Goal: Information Seeking & Learning: Learn about a topic

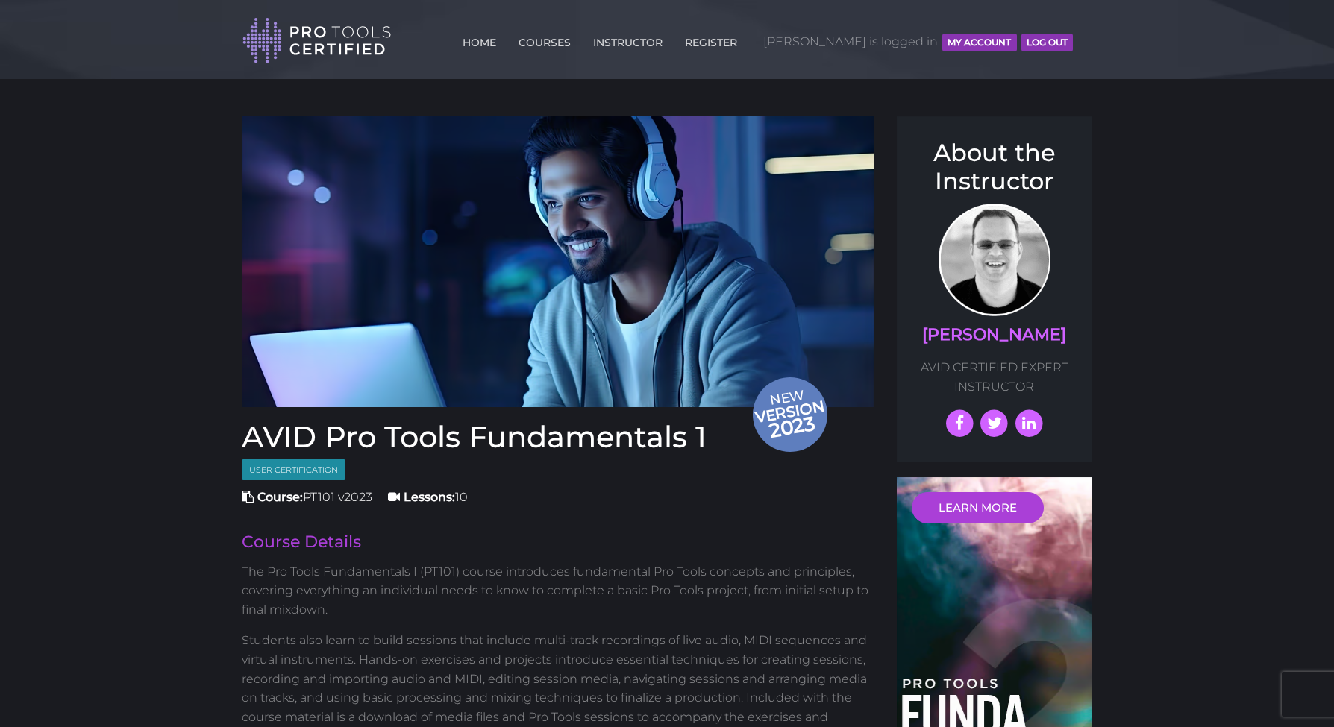
click at [964, 34] on button "MY ACCOUNT" at bounding box center [979, 43] width 74 height 18
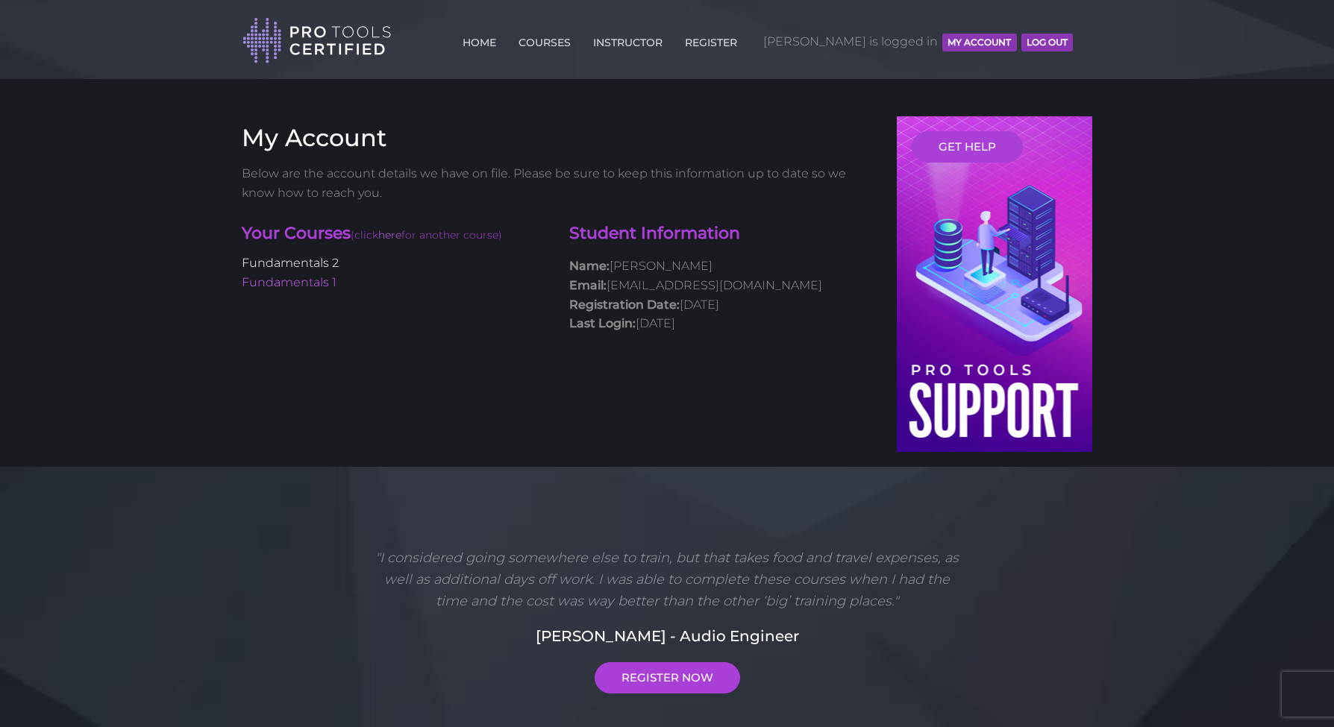
click at [329, 267] on link "Fundamentals 2" at bounding box center [290, 263] width 97 height 14
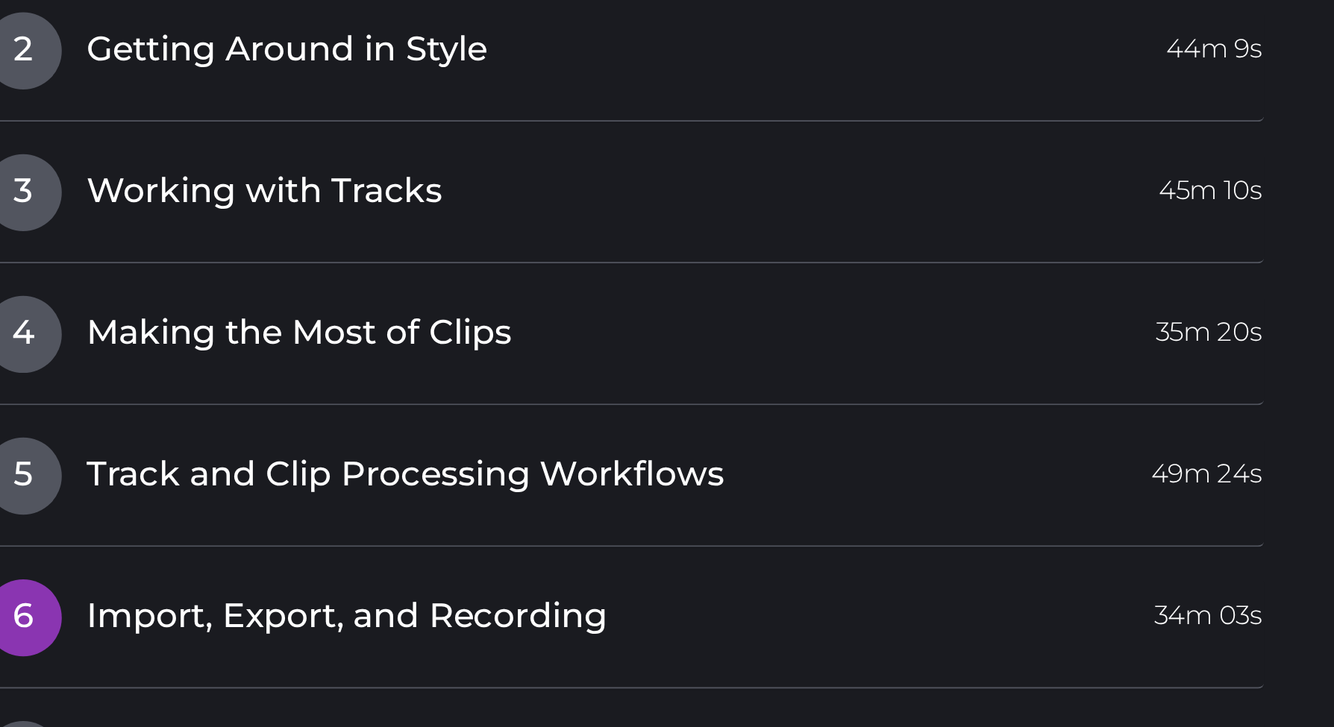
scroll to position [1691, 0]
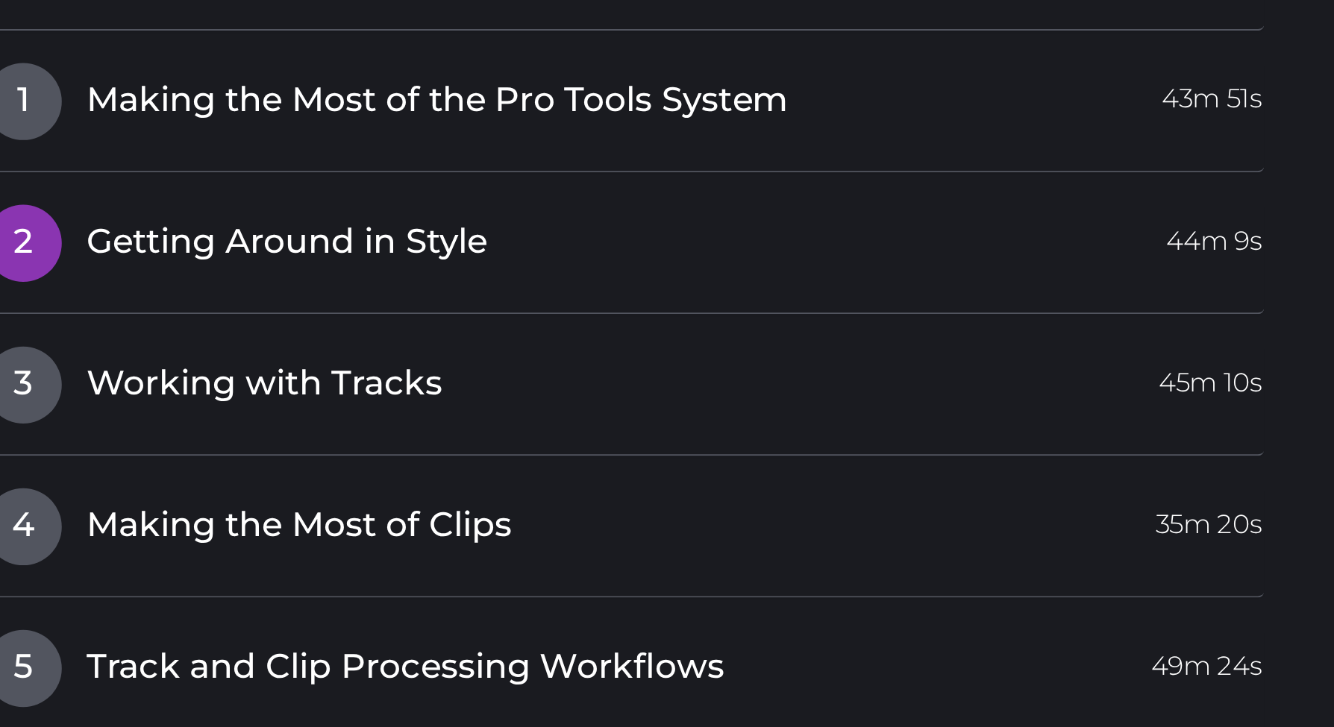
click at [242, 380] on span "2" at bounding box center [260, 398] width 37 height 37
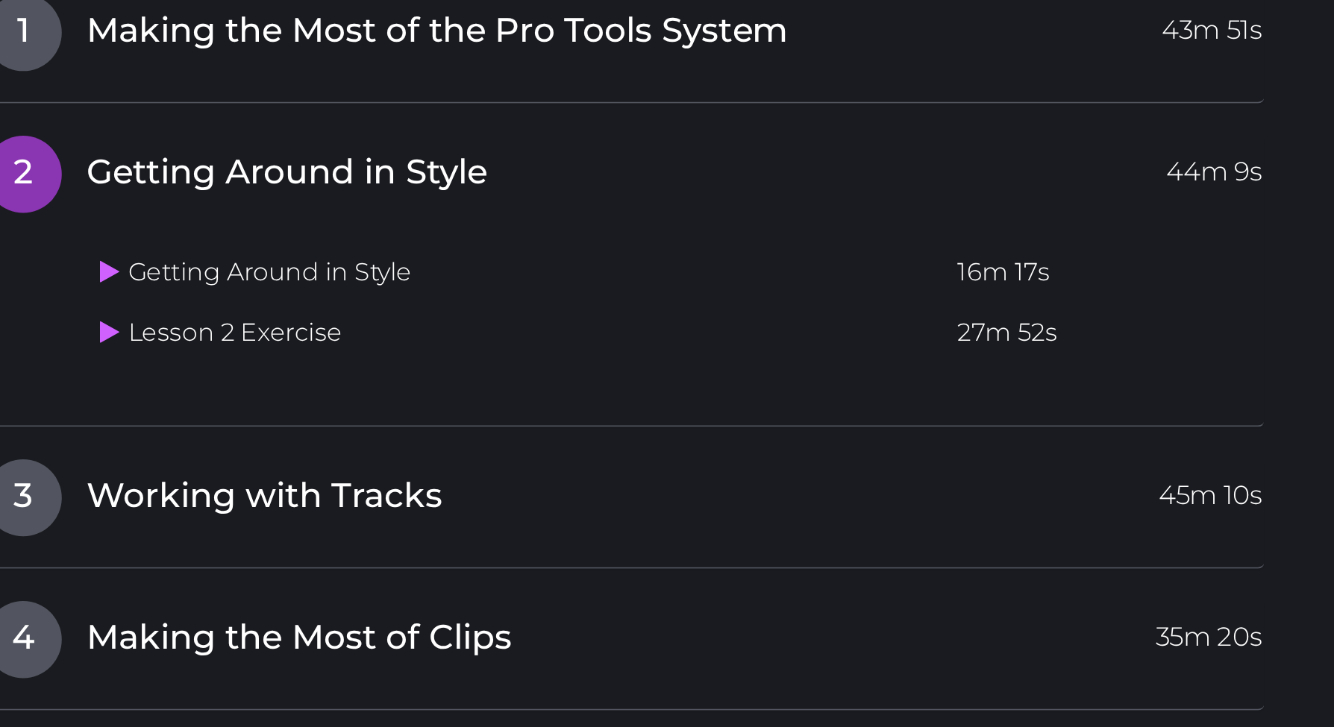
scroll to position [1678, 0]
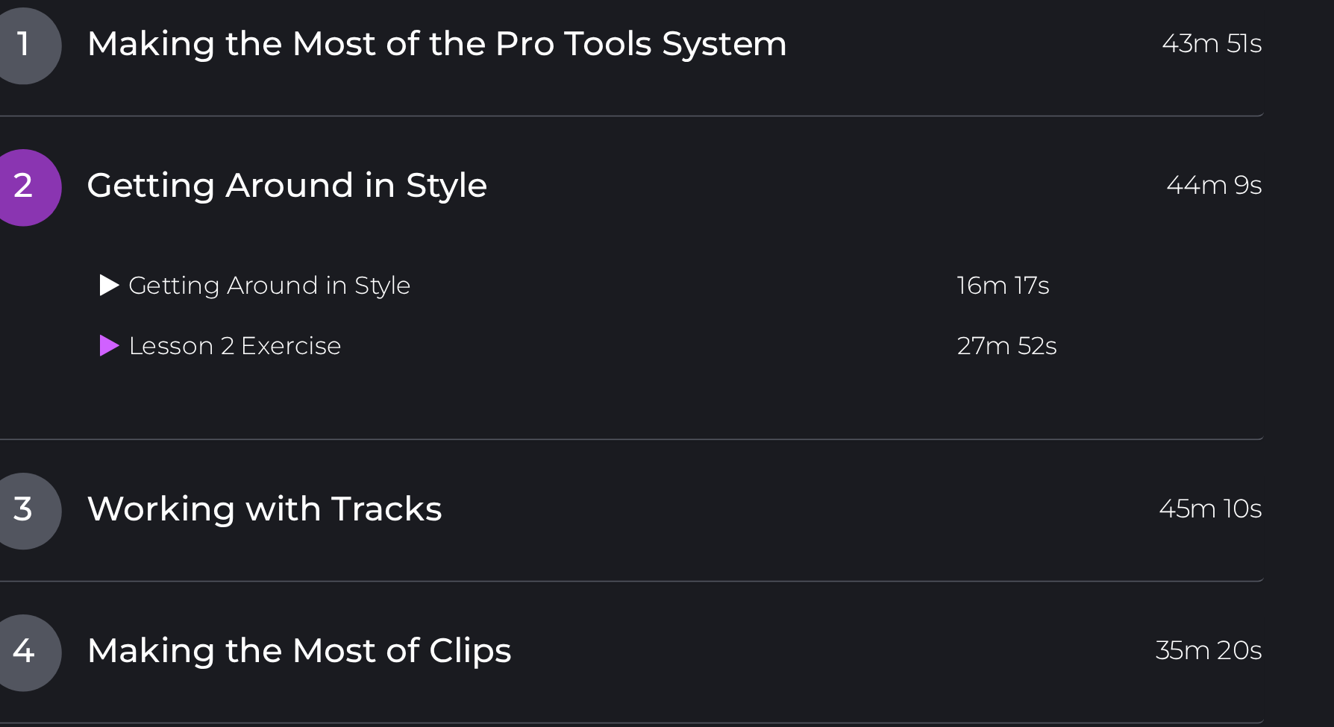
click at [298, 132] on icon at bounding box center [303, 138] width 10 height 12
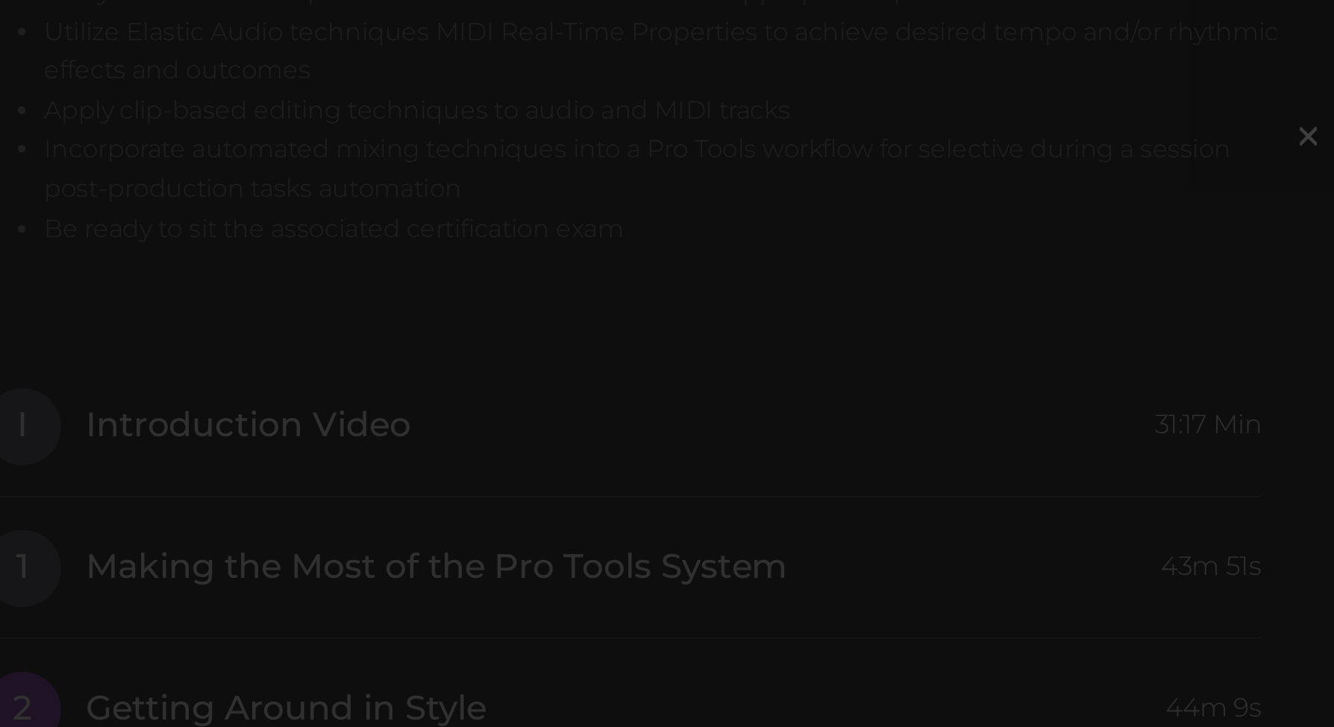
scroll to position [1424, 0]
click at [126, 145] on div "×" at bounding box center [667, 363] width 1334 height 727
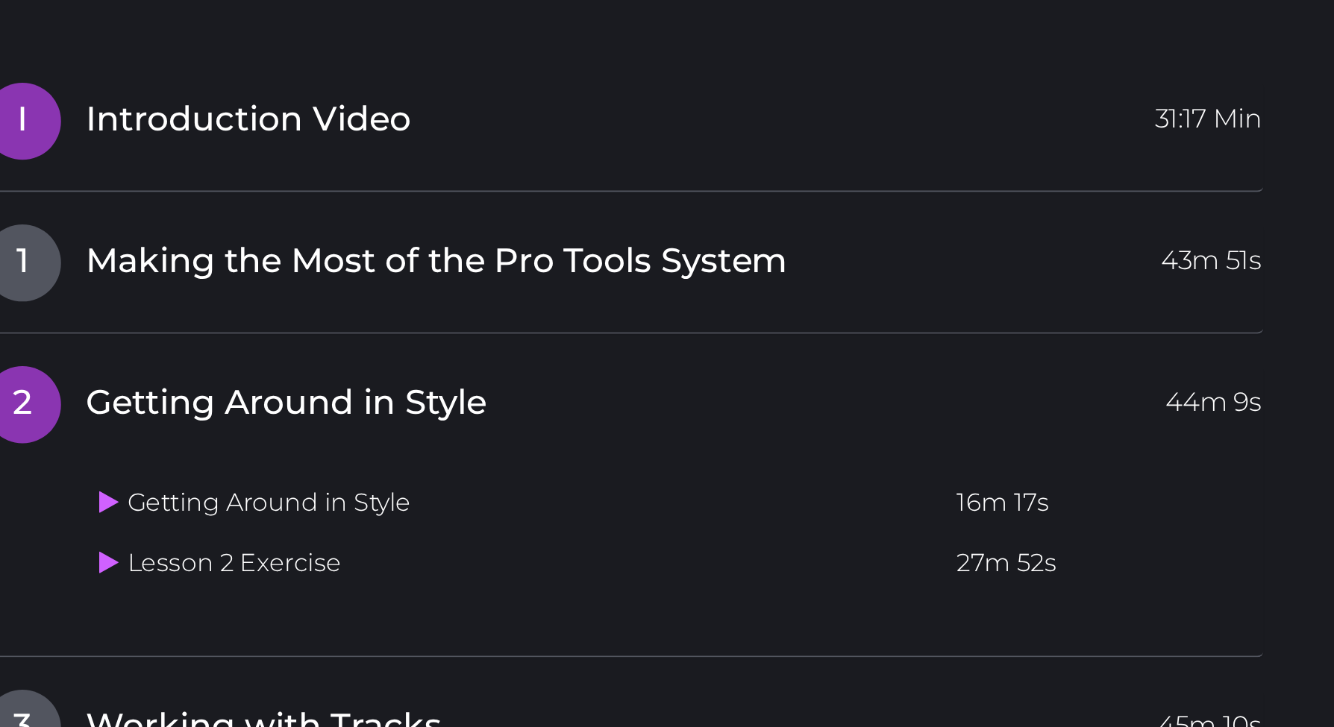
click at [292, 195] on span "Introduction Video" at bounding box center [370, 206] width 157 height 23
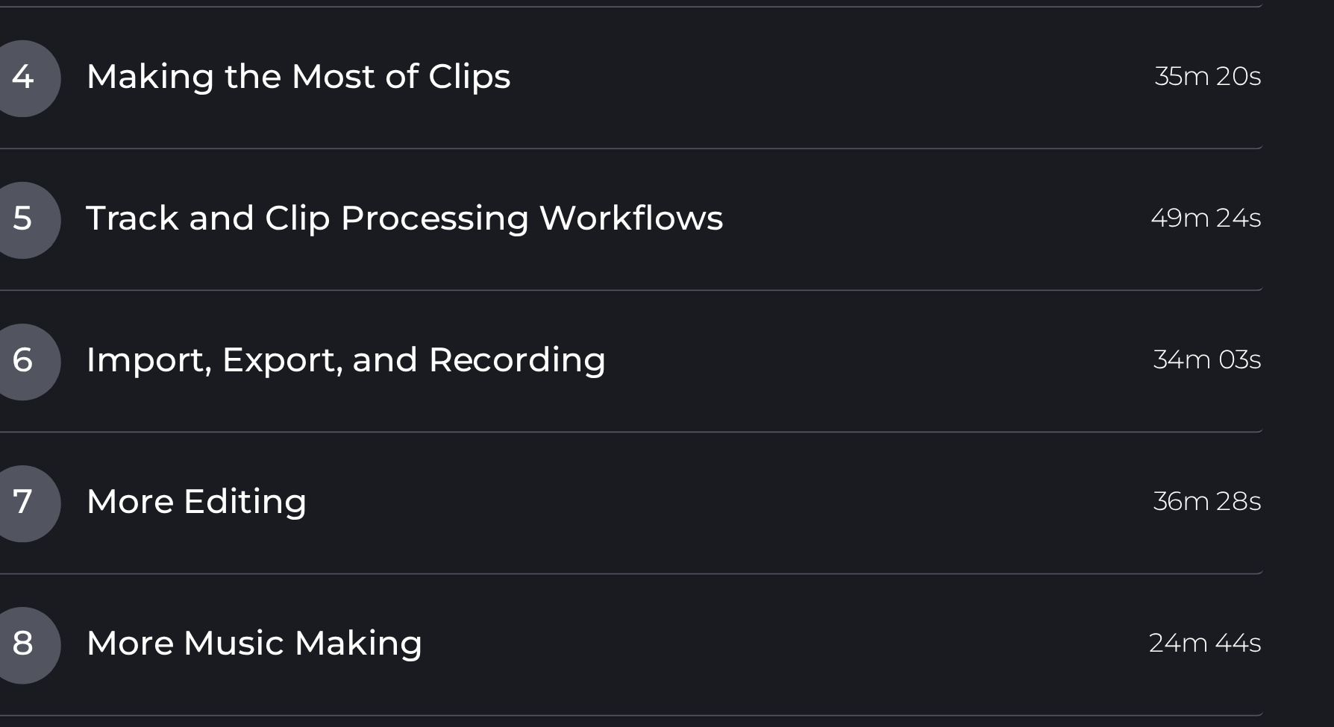
scroll to position [1835, 0]
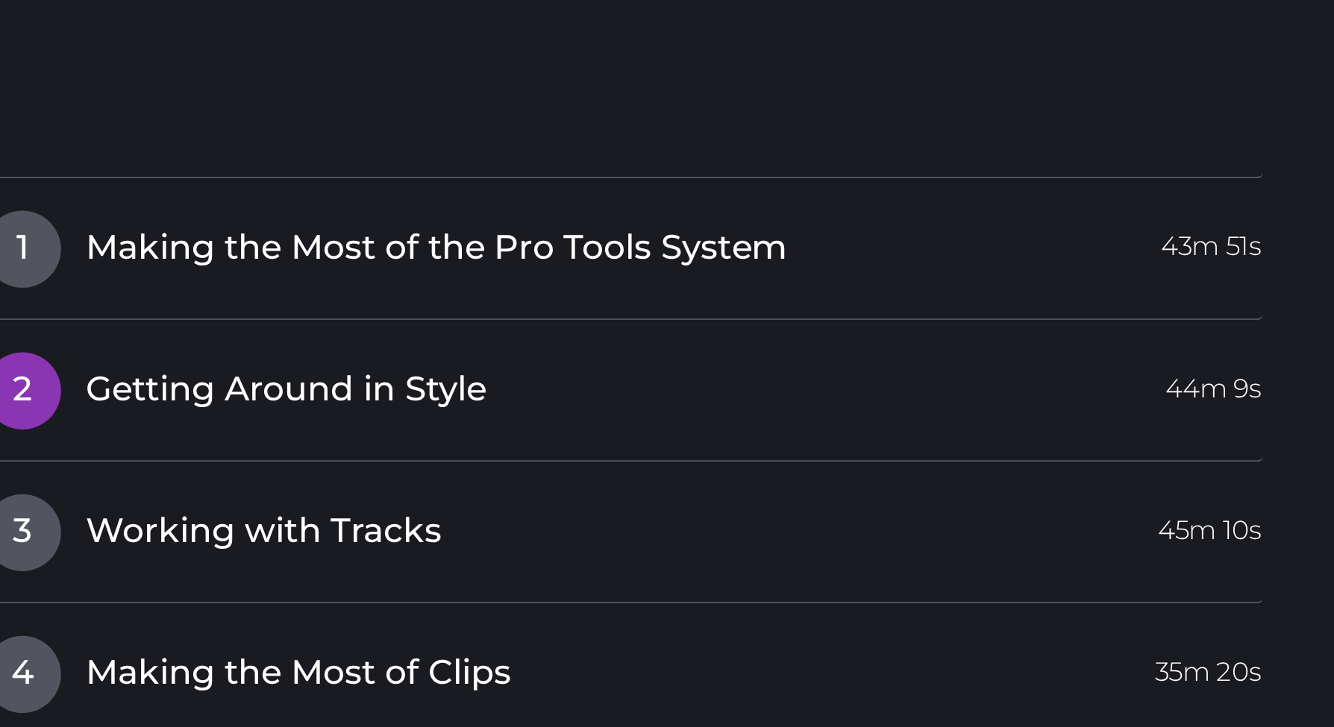
click at [352, 236] on link "2 Getting Around in Style 44m 9s" at bounding box center [552, 251] width 620 height 31
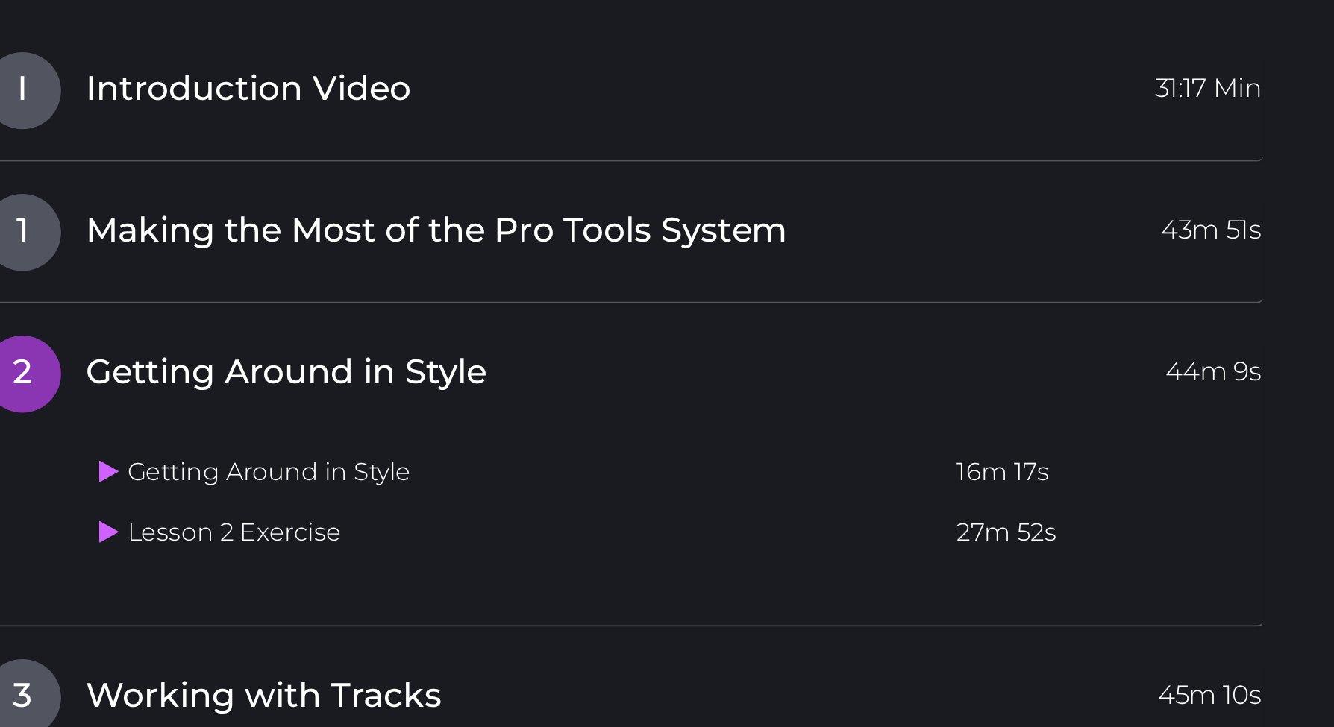
scroll to position [1574, 0]
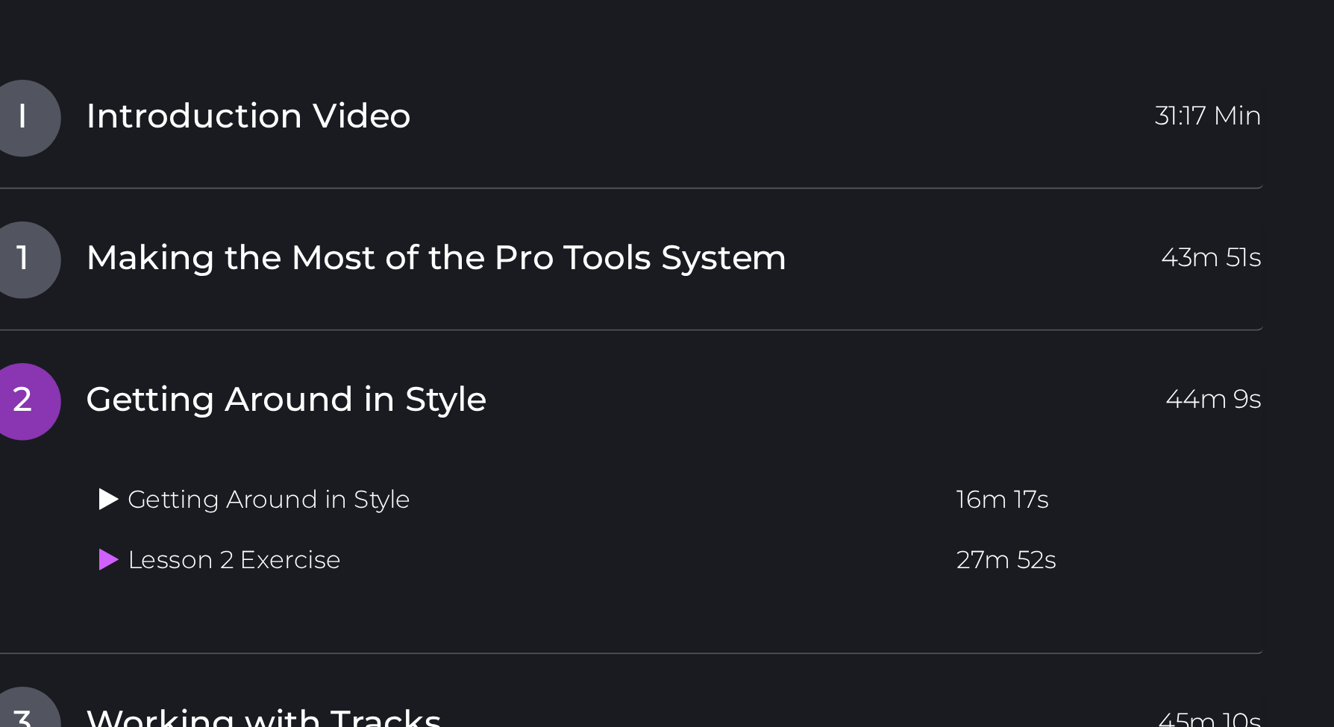
click at [298, 236] on icon at bounding box center [303, 242] width 10 height 12
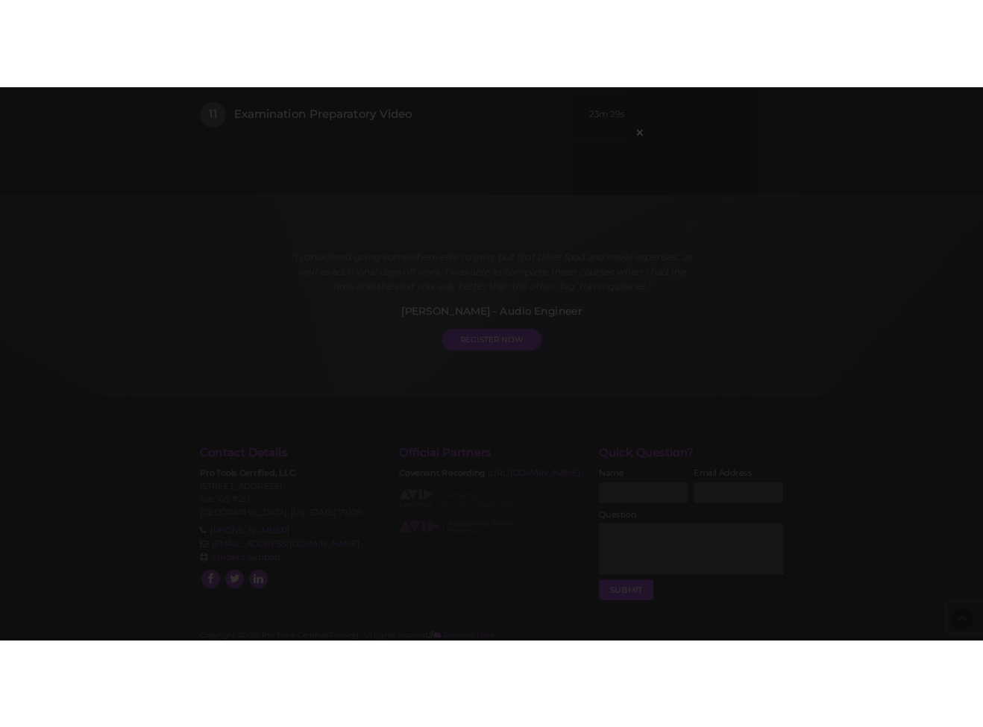
scroll to position [1199, 0]
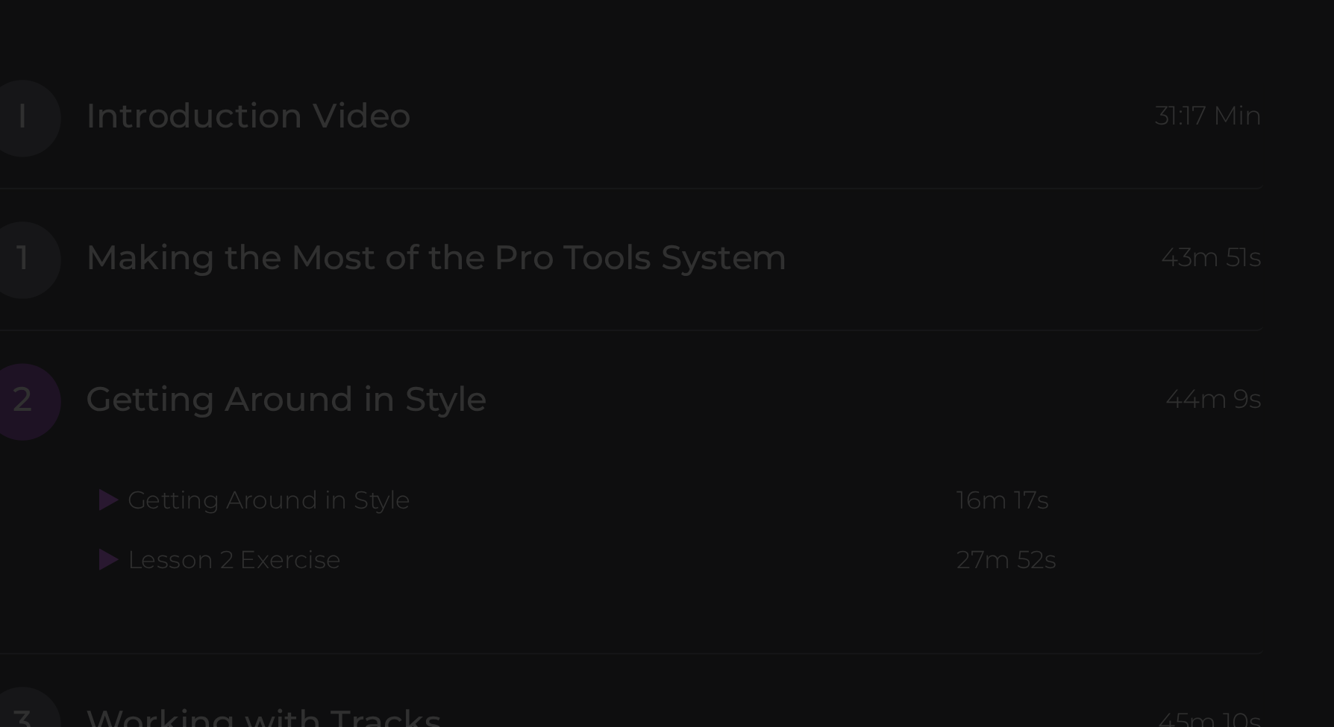
click at [286, 233] on div "×" at bounding box center [667, 363] width 1334 height 727
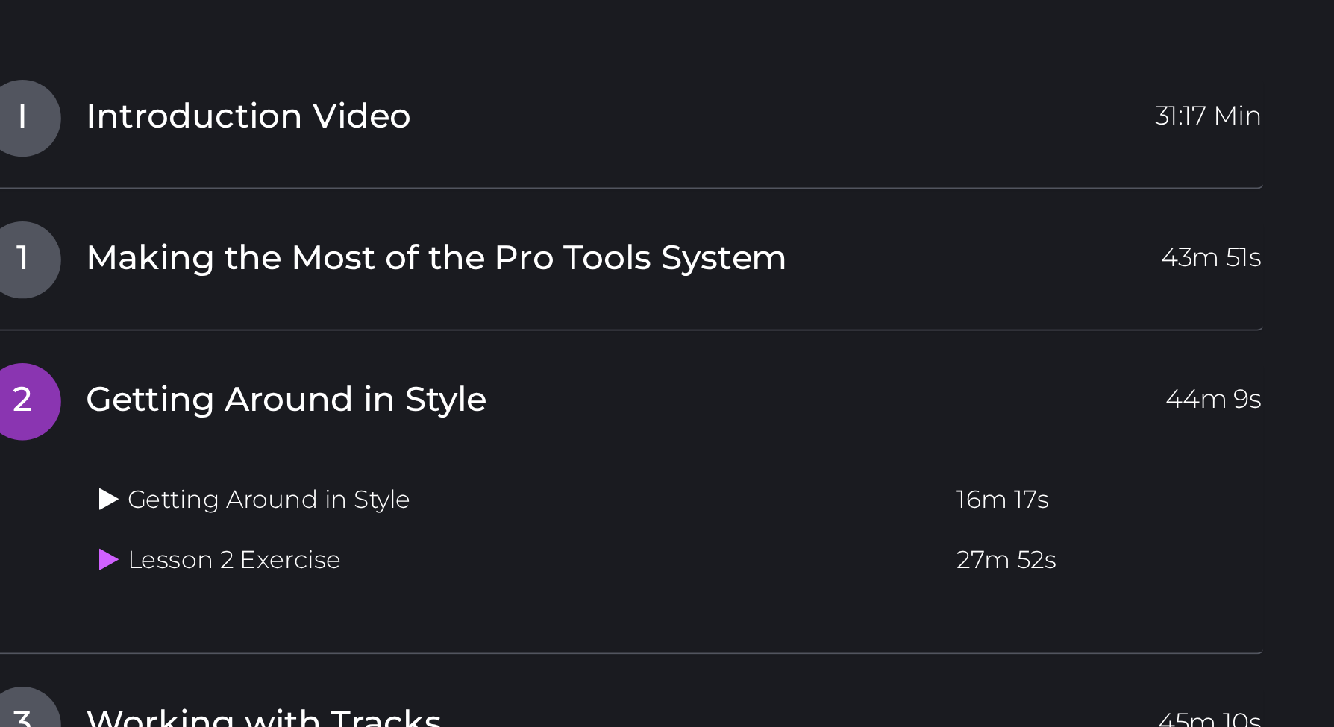
click at [298, 611] on icon at bounding box center [303, 617] width 10 height 12
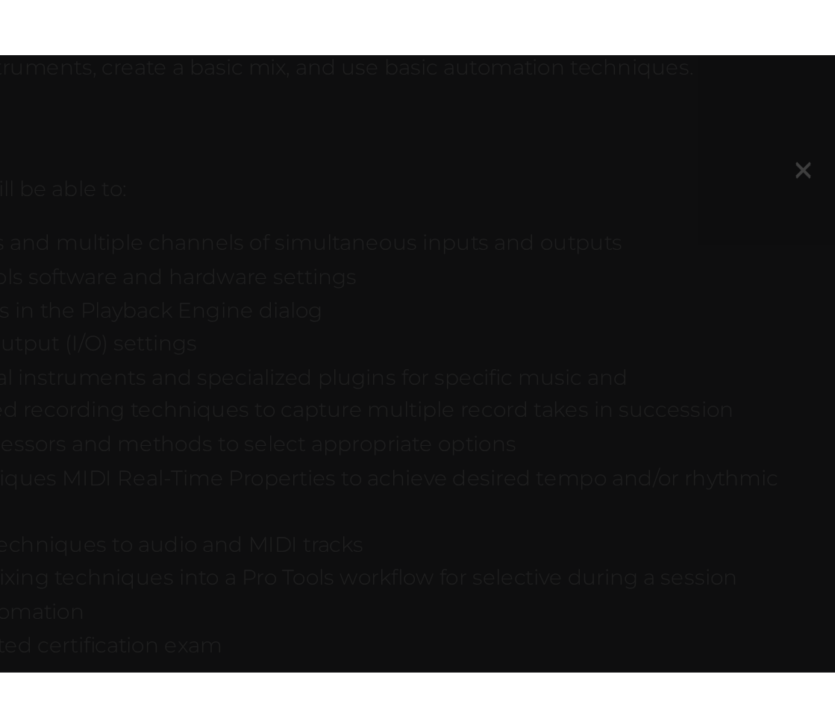
scroll to position [1198, 0]
